Goal: Task Accomplishment & Management: Complete application form

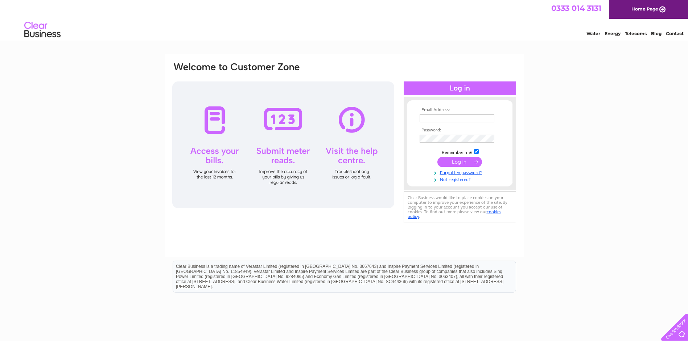
click at [457, 179] on link "Not registered?" at bounding box center [460, 179] width 82 height 7
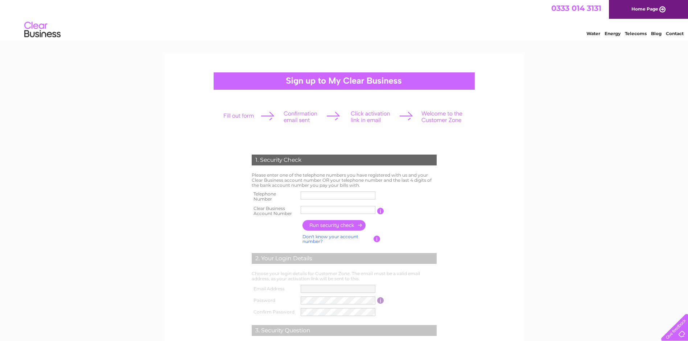
click at [304, 209] on input "text" at bounding box center [337, 210] width 75 height 8
type input "30305145"
click at [409, 217] on td "You will find your account number on the top right corner of your bill and it w…" at bounding box center [411, 211] width 54 height 14
click at [328, 224] on input "button" at bounding box center [334, 225] width 64 height 11
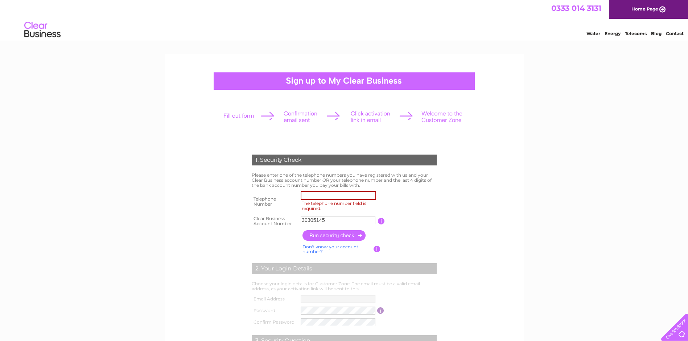
click at [307, 195] on input "The telephone number field is required." at bounding box center [337, 195] width 75 height 9
click at [331, 232] on input "button" at bounding box center [334, 236] width 64 height 11
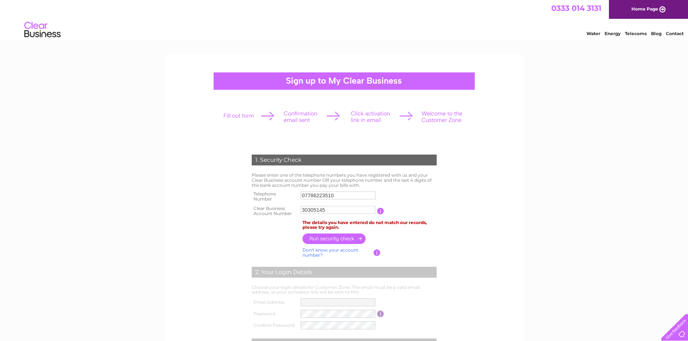
click at [341, 197] on input "07786223510" at bounding box center [337, 196] width 75 height 8
type input "0"
click at [315, 196] on input "text" at bounding box center [337, 195] width 75 height 9
type input "07353125657"
click at [335, 238] on input "button" at bounding box center [334, 239] width 64 height 11
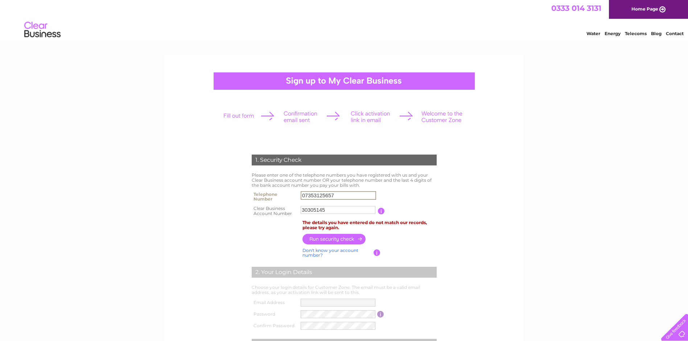
drag, startPoint x: 335, startPoint y: 194, endPoint x: 265, endPoint y: 191, distance: 70.0
click at [265, 191] on tr "Telephone Number 07353125657" at bounding box center [344, 197] width 188 height 14
click at [473, 216] on form "1. Security Check Please enter one of the telephone numbers you have registered…" at bounding box center [343, 282] width 345 height 285
click at [656, 7] on link "Home Page" at bounding box center [648, 9] width 79 height 19
